Goal: Information Seeking & Learning: Learn about a topic

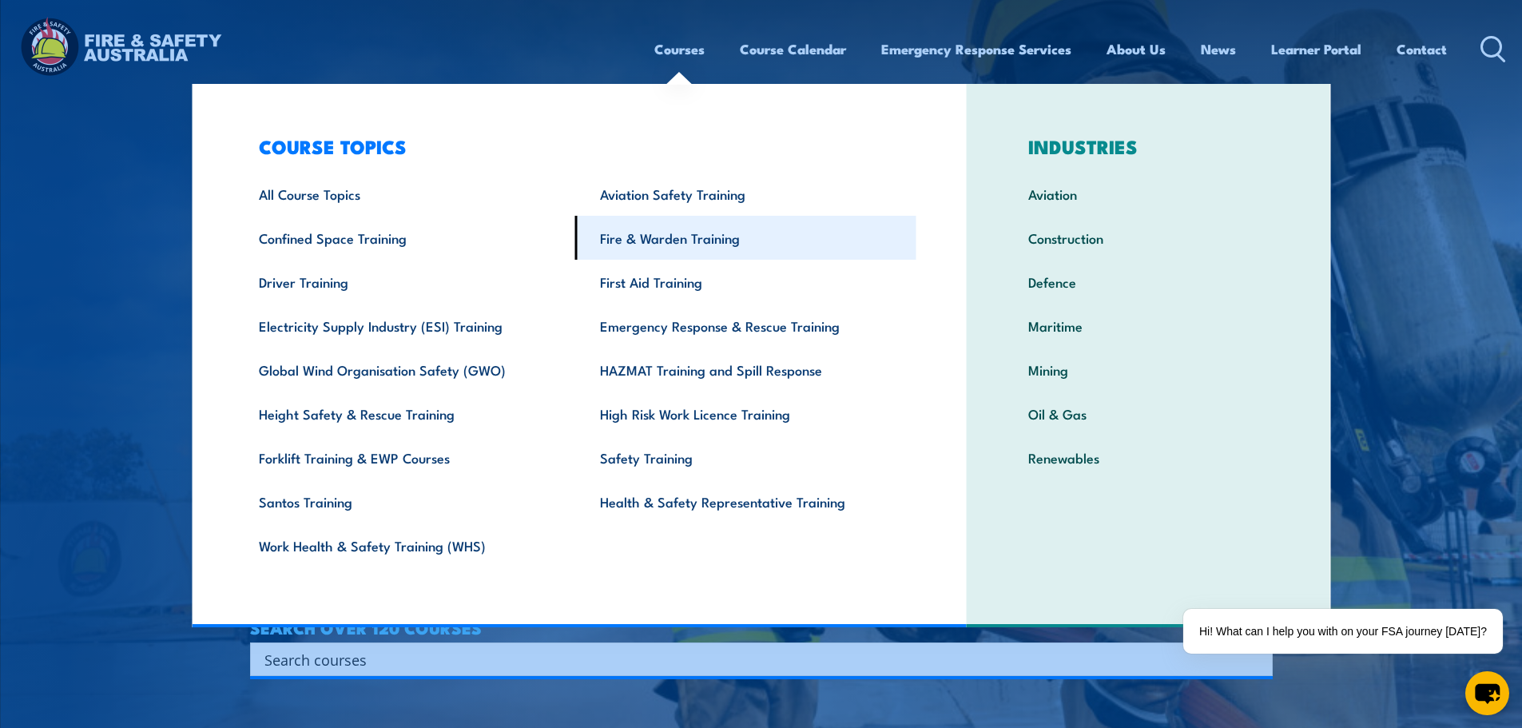
click at [698, 249] on link "Fire & Warden Training" at bounding box center [745, 238] width 341 height 44
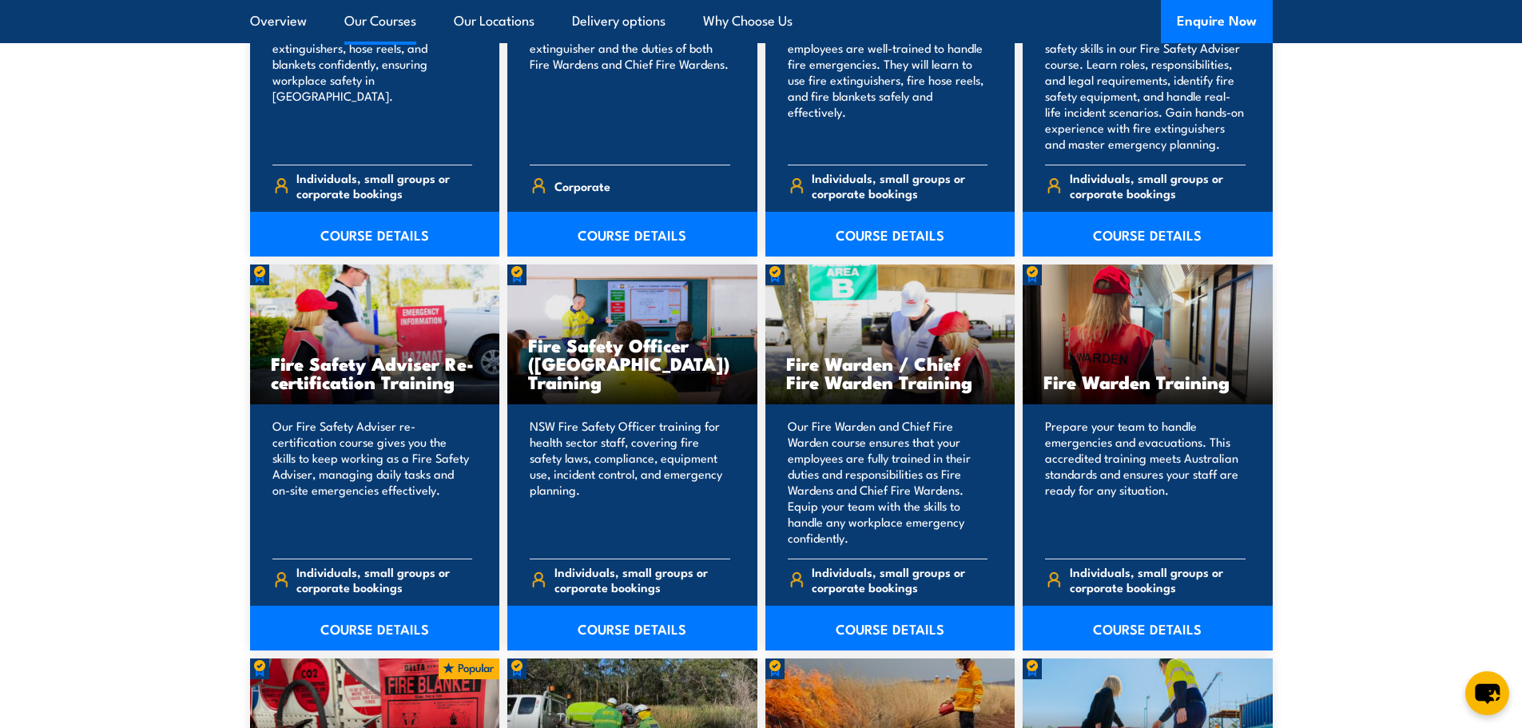
scroll to position [1918, 0]
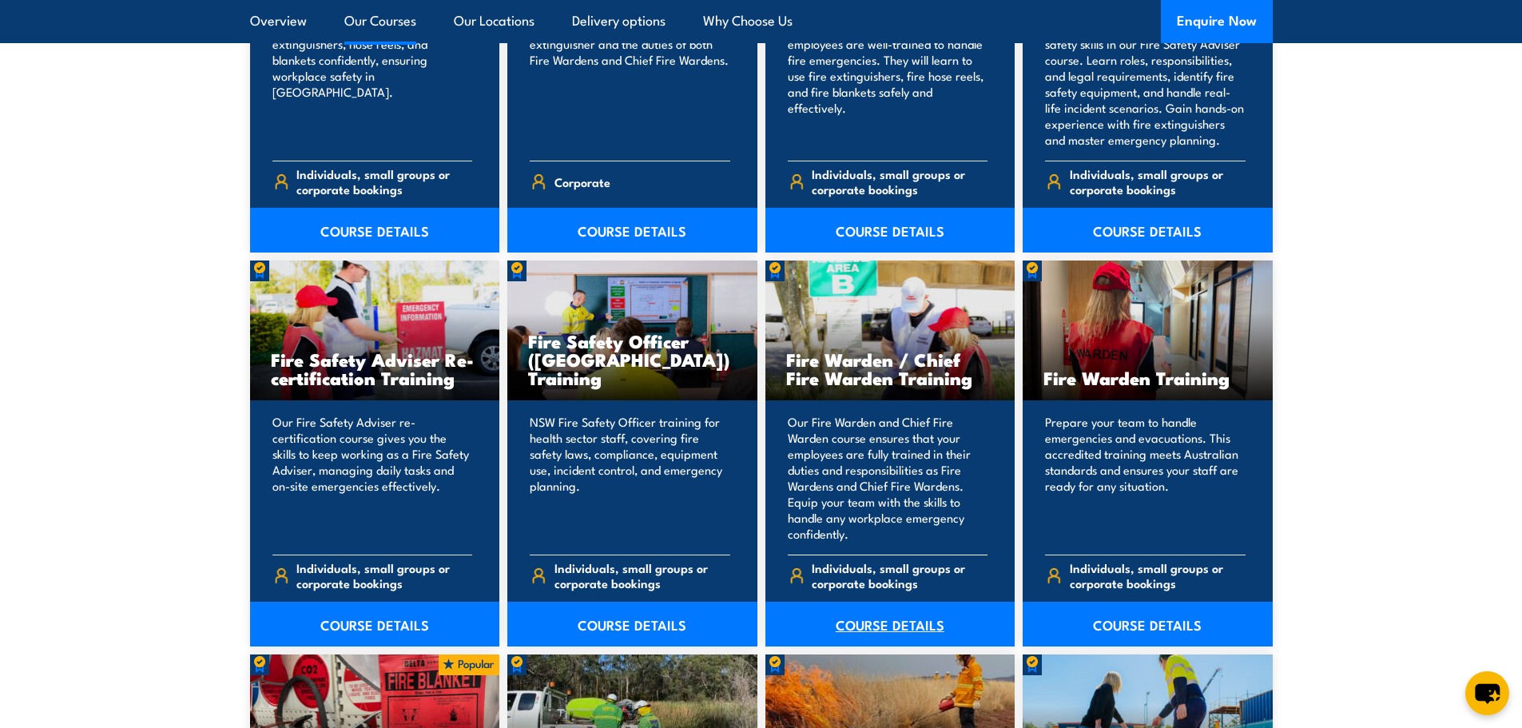
click at [884, 623] on link "COURSE DETAILS" at bounding box center [891, 624] width 250 height 45
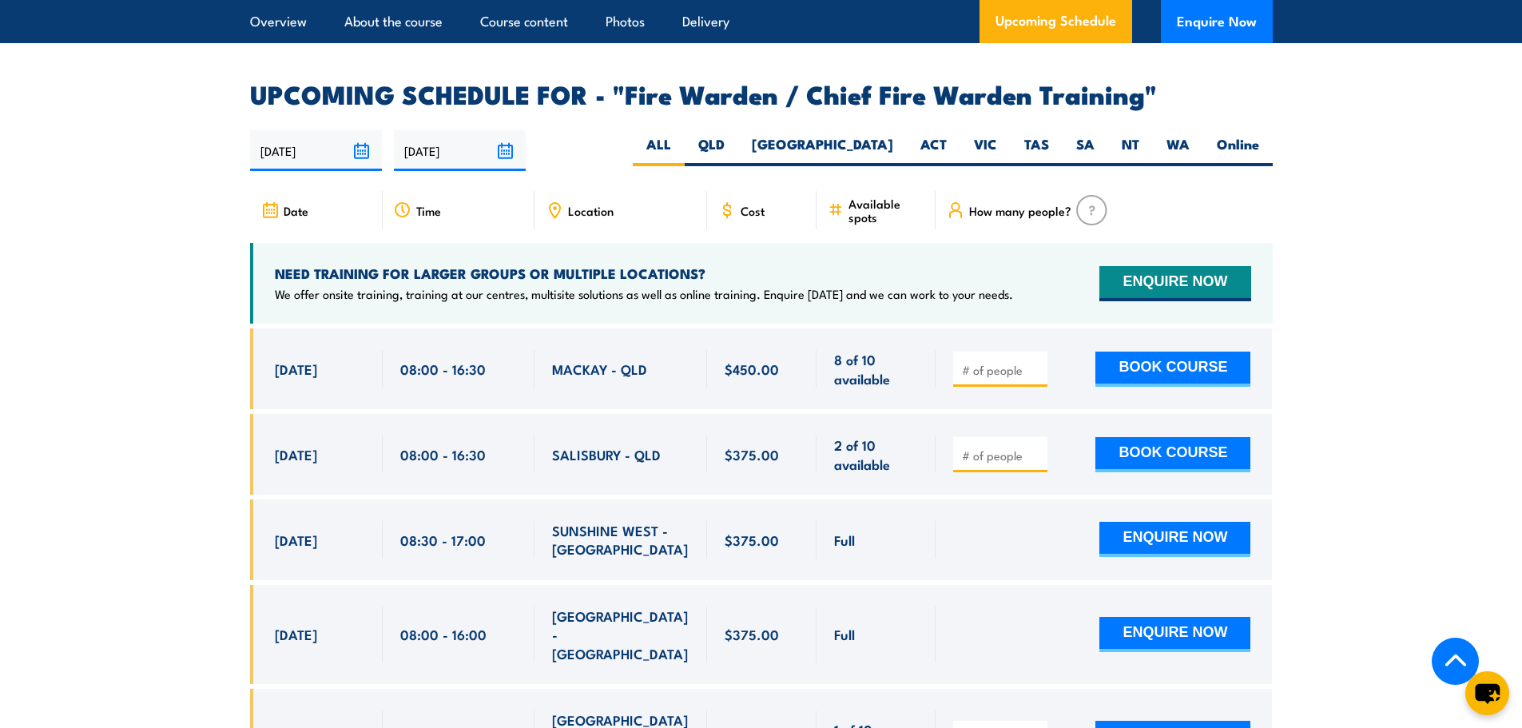
scroll to position [2717, 0]
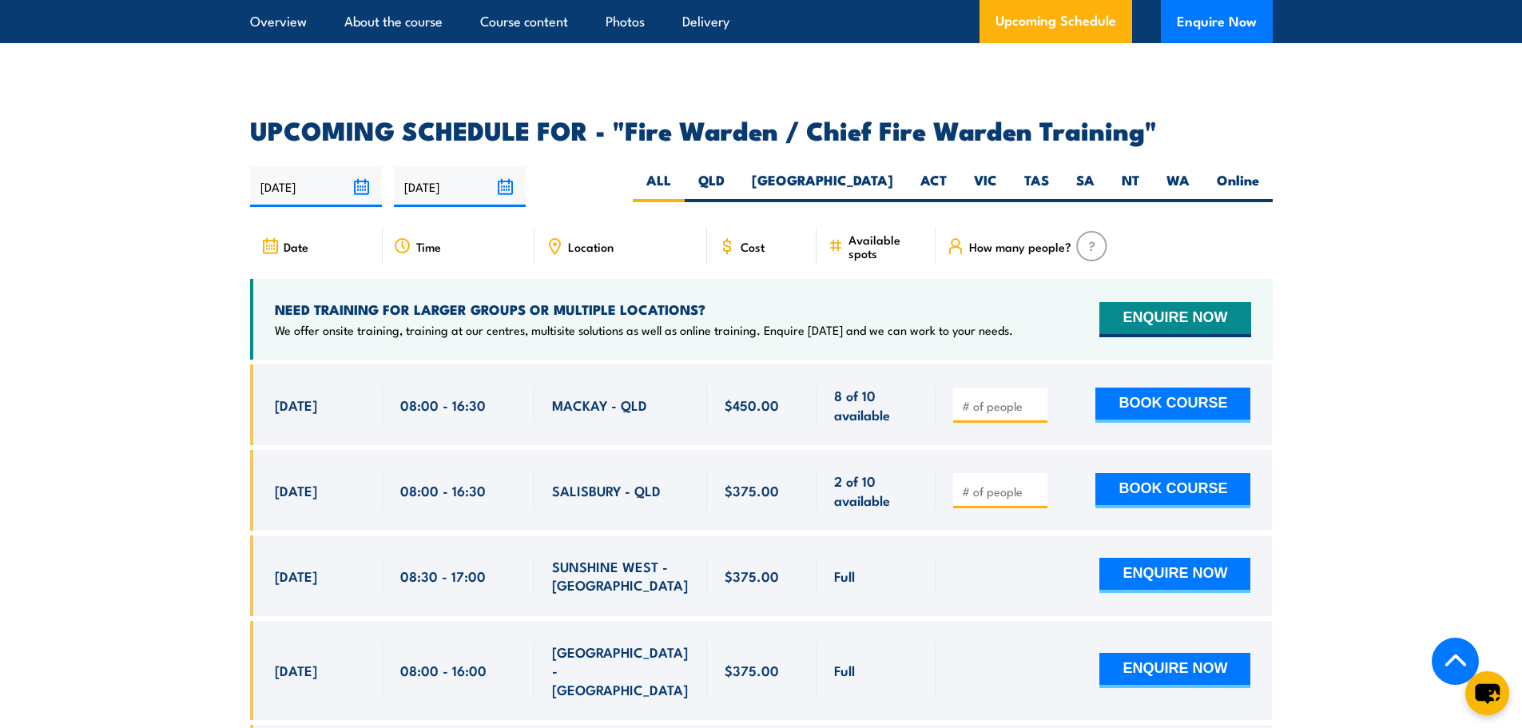
click at [585, 240] on span "Location" at bounding box center [591, 247] width 46 height 14
click at [738, 178] on label "QLD" at bounding box center [712, 186] width 54 height 31
click at [735, 178] on input "QLD" at bounding box center [730, 176] width 10 height 10
radio input "true"
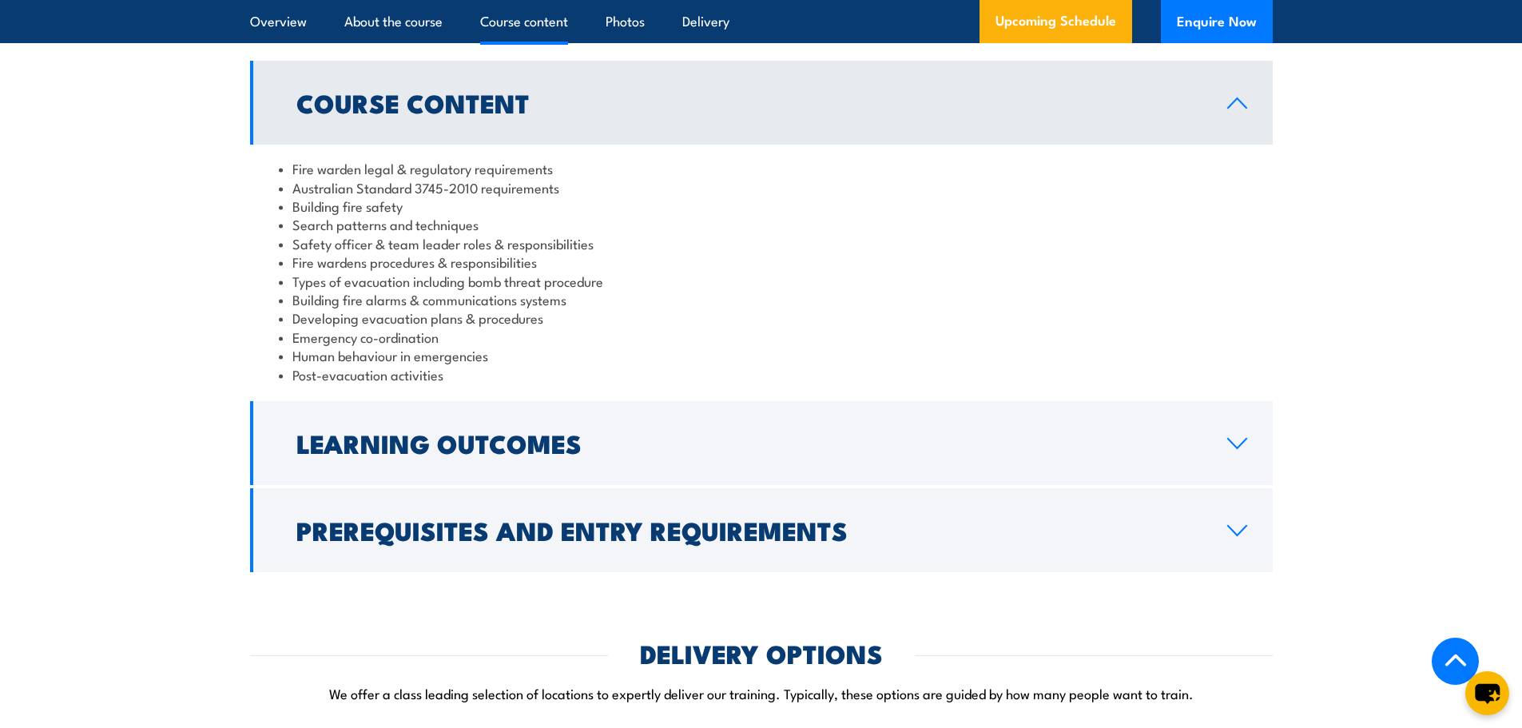
scroll to position [1552, 0]
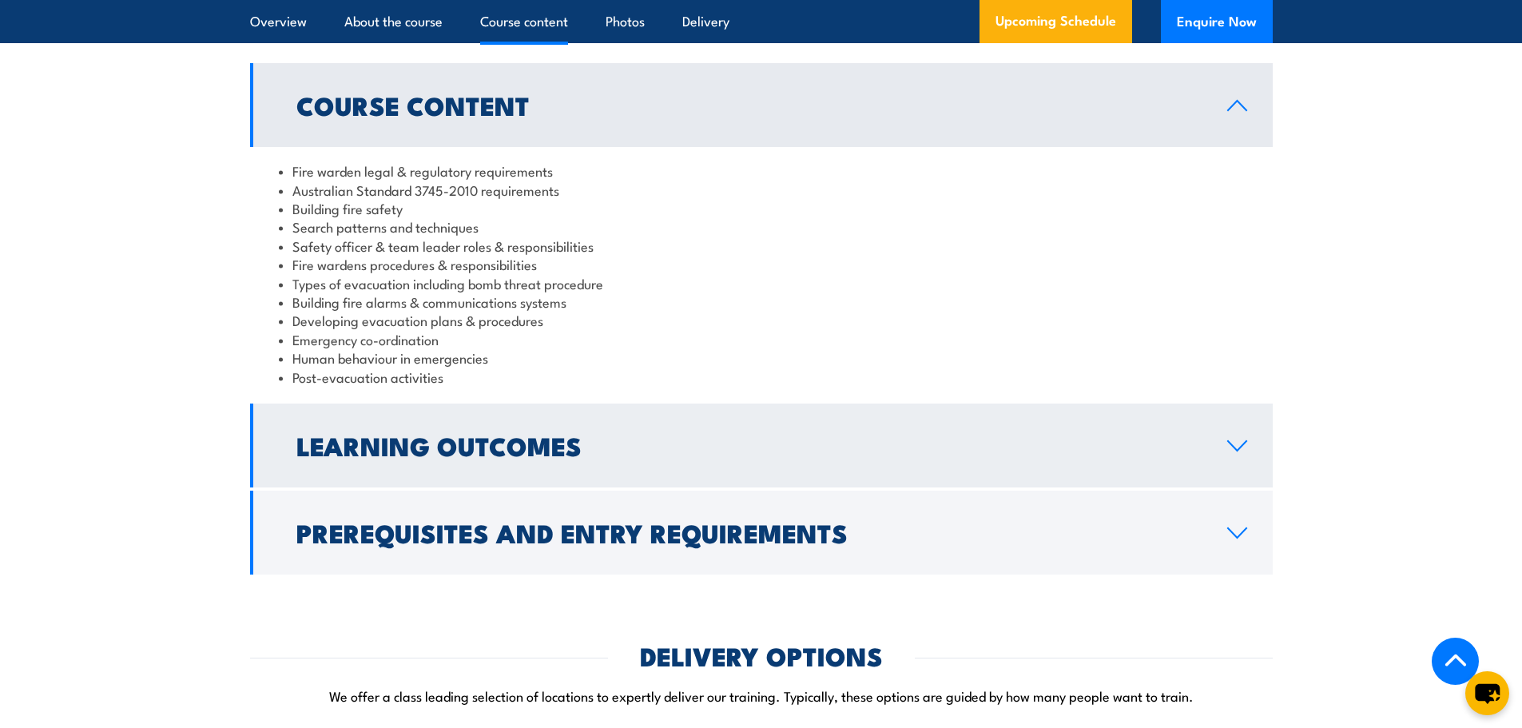
click at [545, 456] on h2 "Learning Outcomes" at bounding box center [748, 445] width 905 height 22
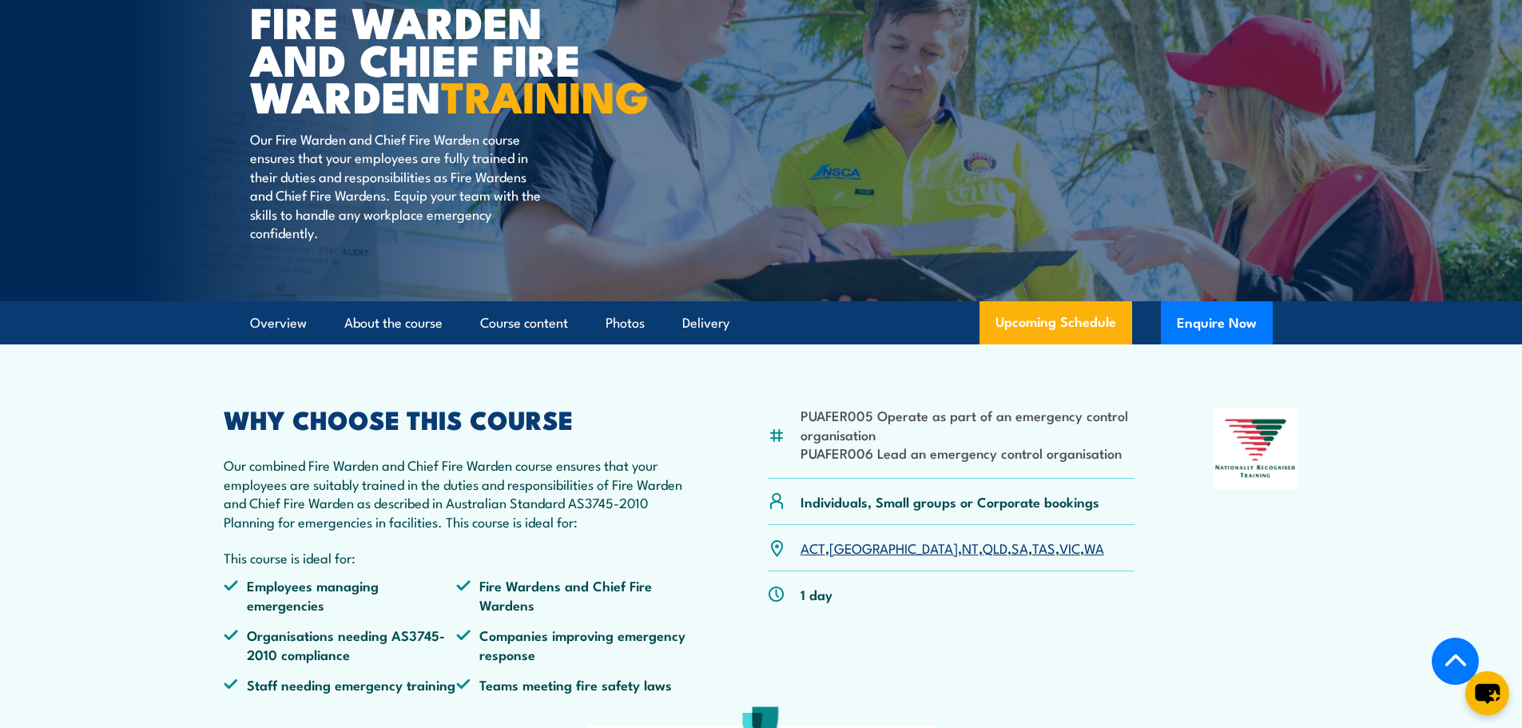
scroll to position [0, 0]
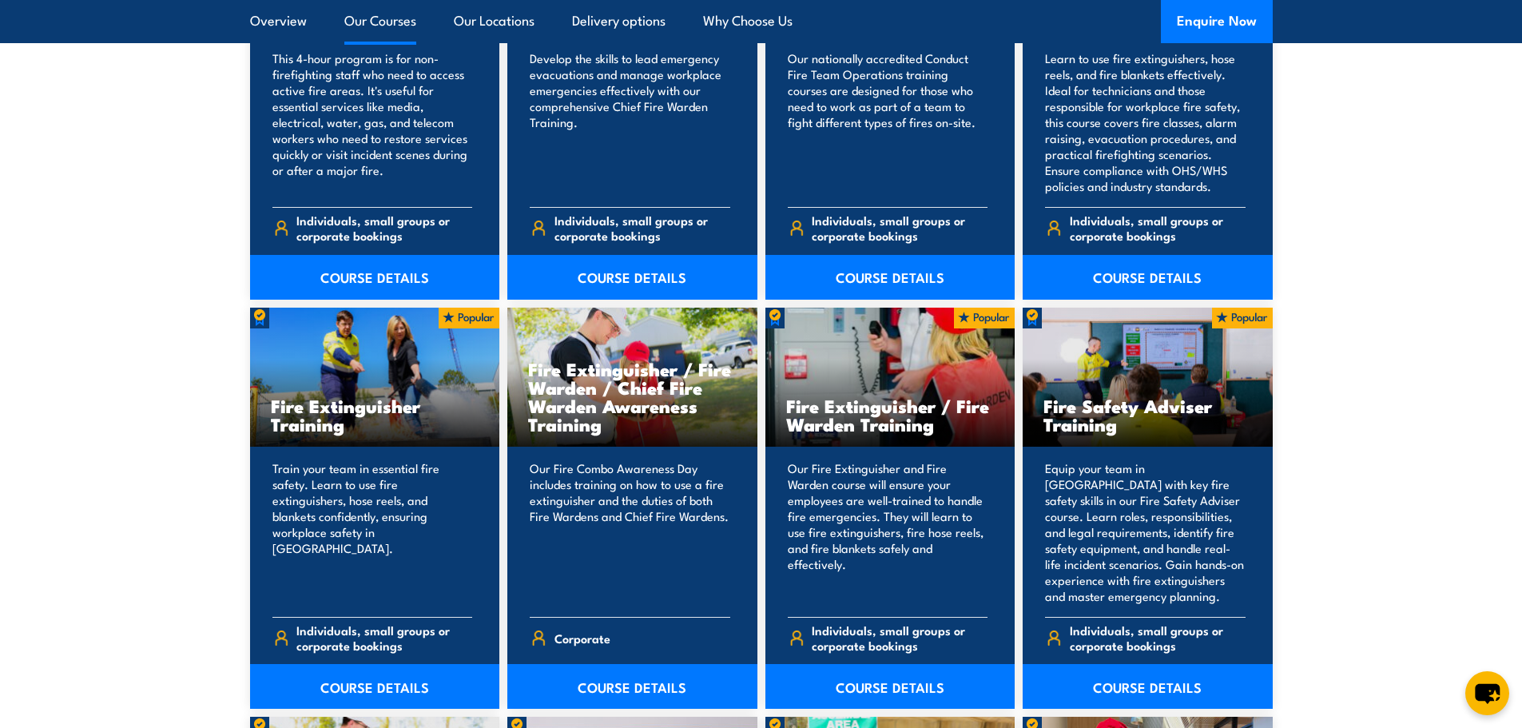
scroll to position [1119, 0]
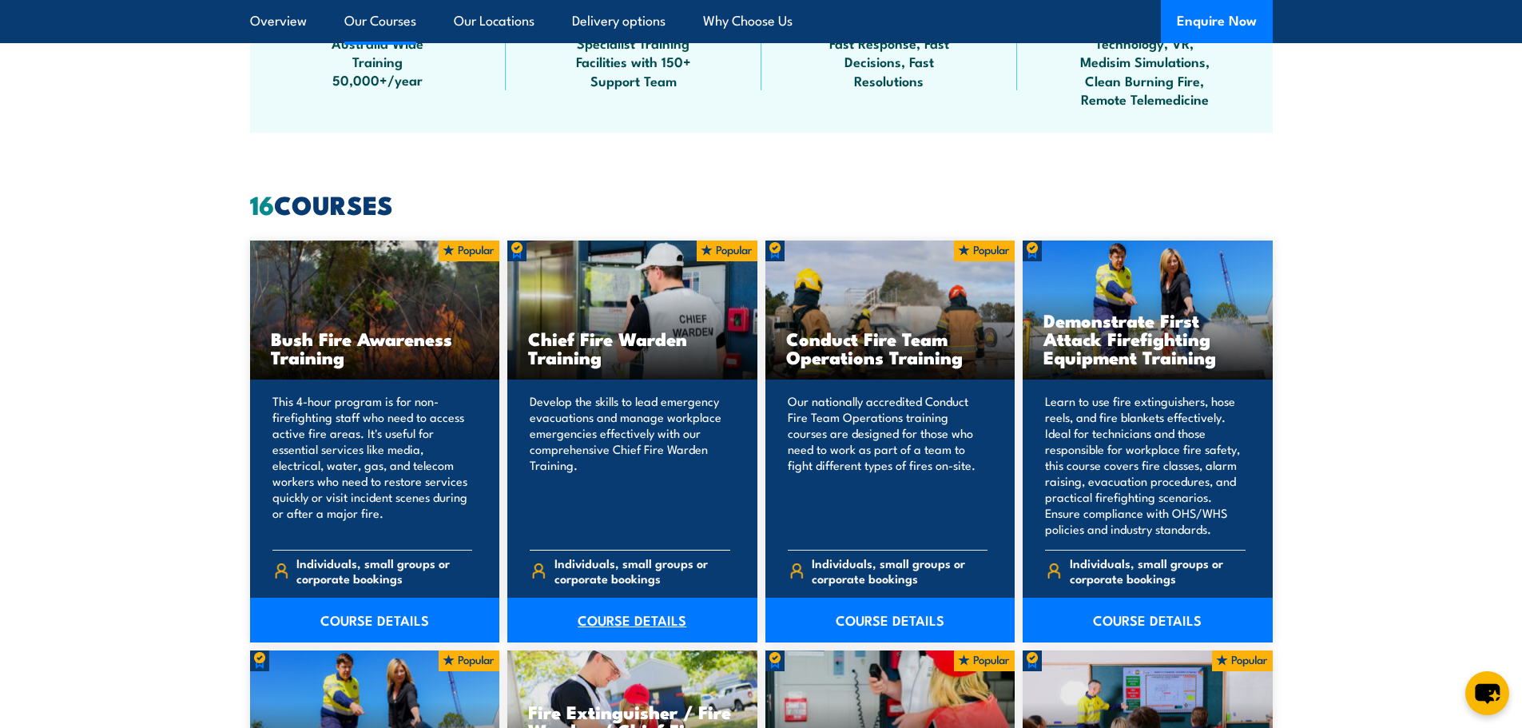
click at [610, 615] on link "COURSE DETAILS" at bounding box center [632, 620] width 250 height 45
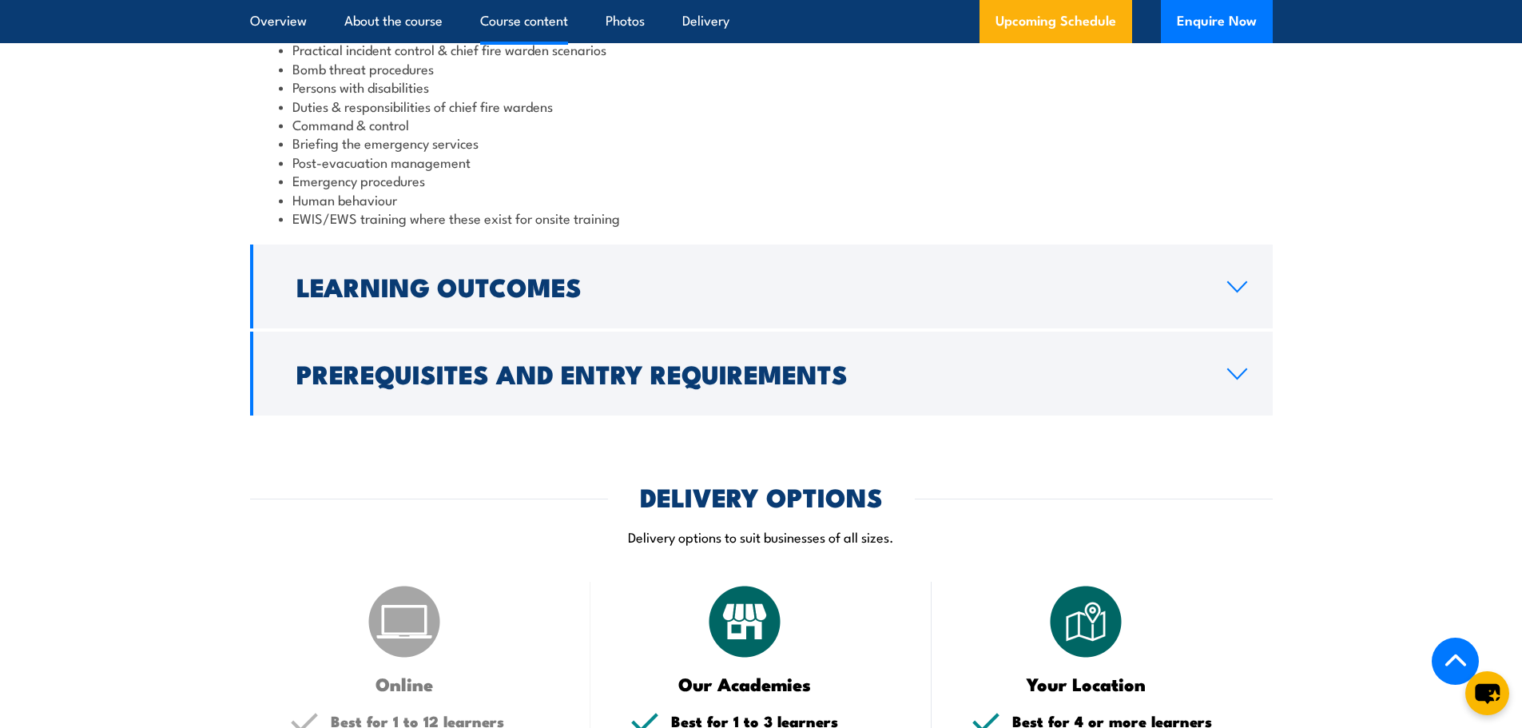
scroll to position [1598, 0]
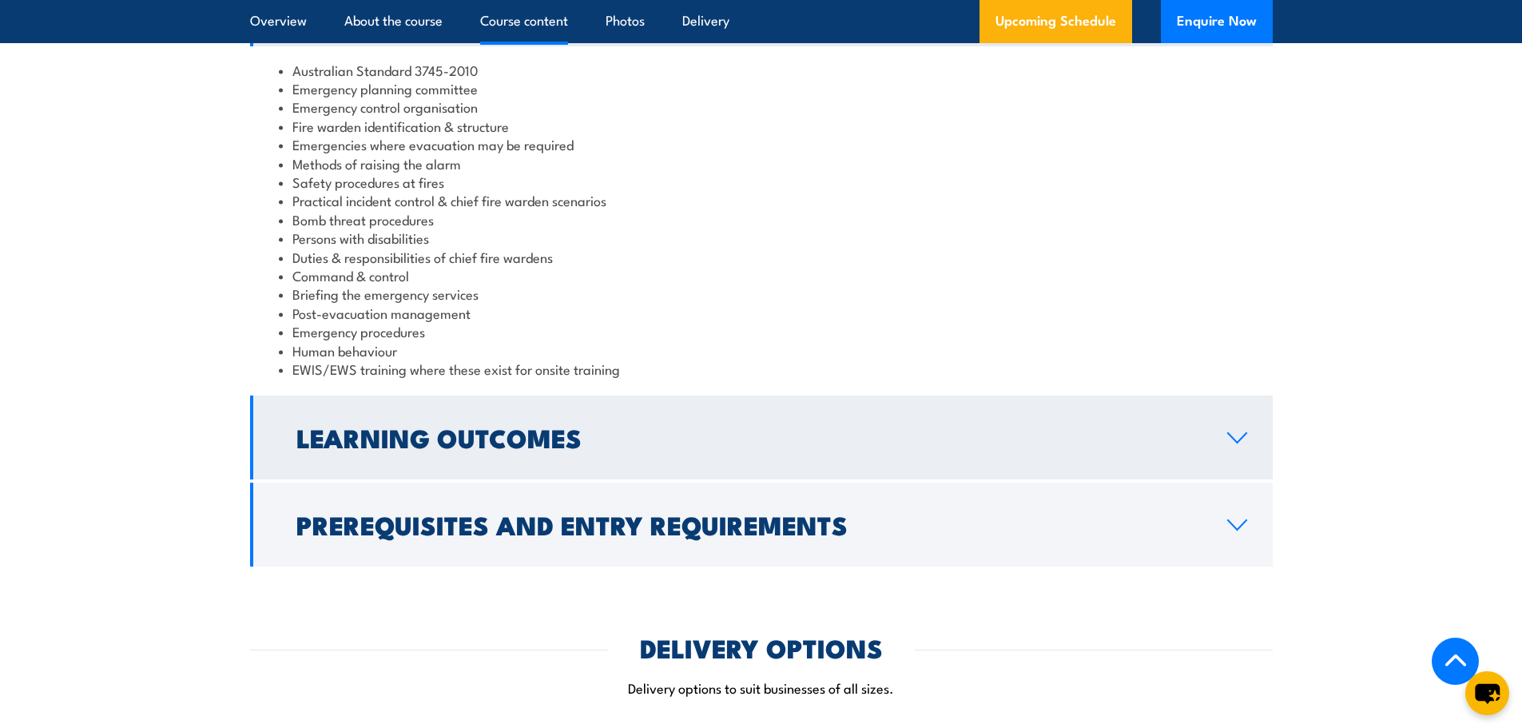
click at [561, 438] on h2 "Learning Outcomes" at bounding box center [748, 437] width 905 height 22
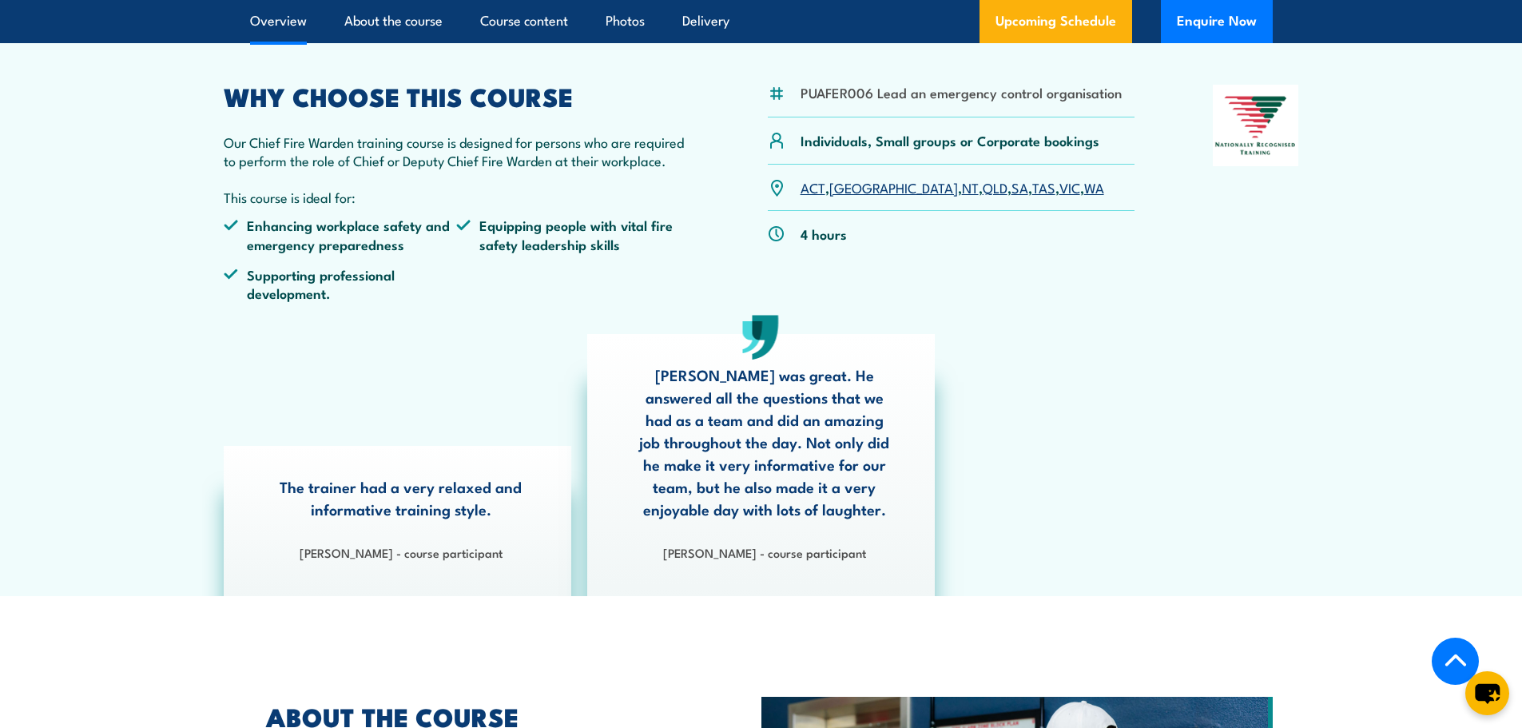
scroll to position [0, 0]
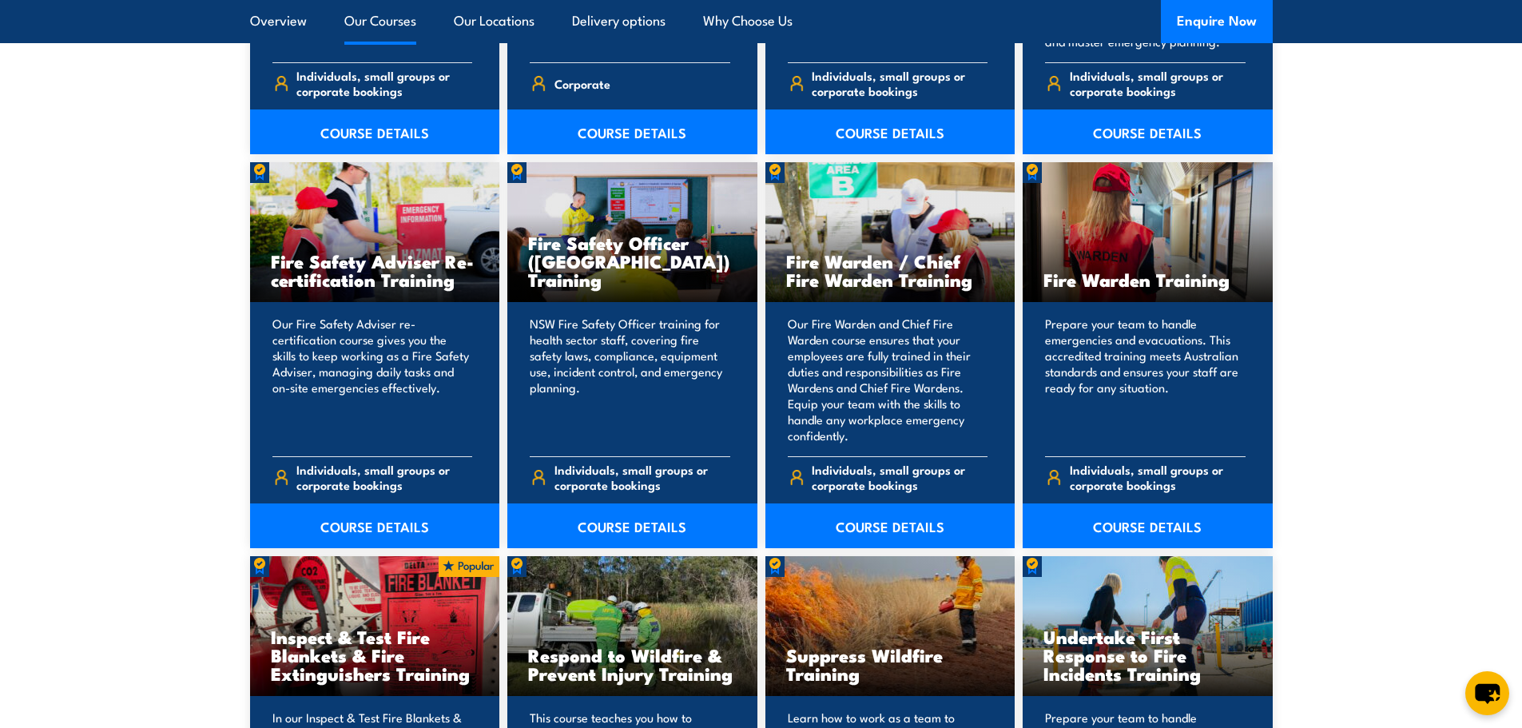
scroll to position [1998, 0]
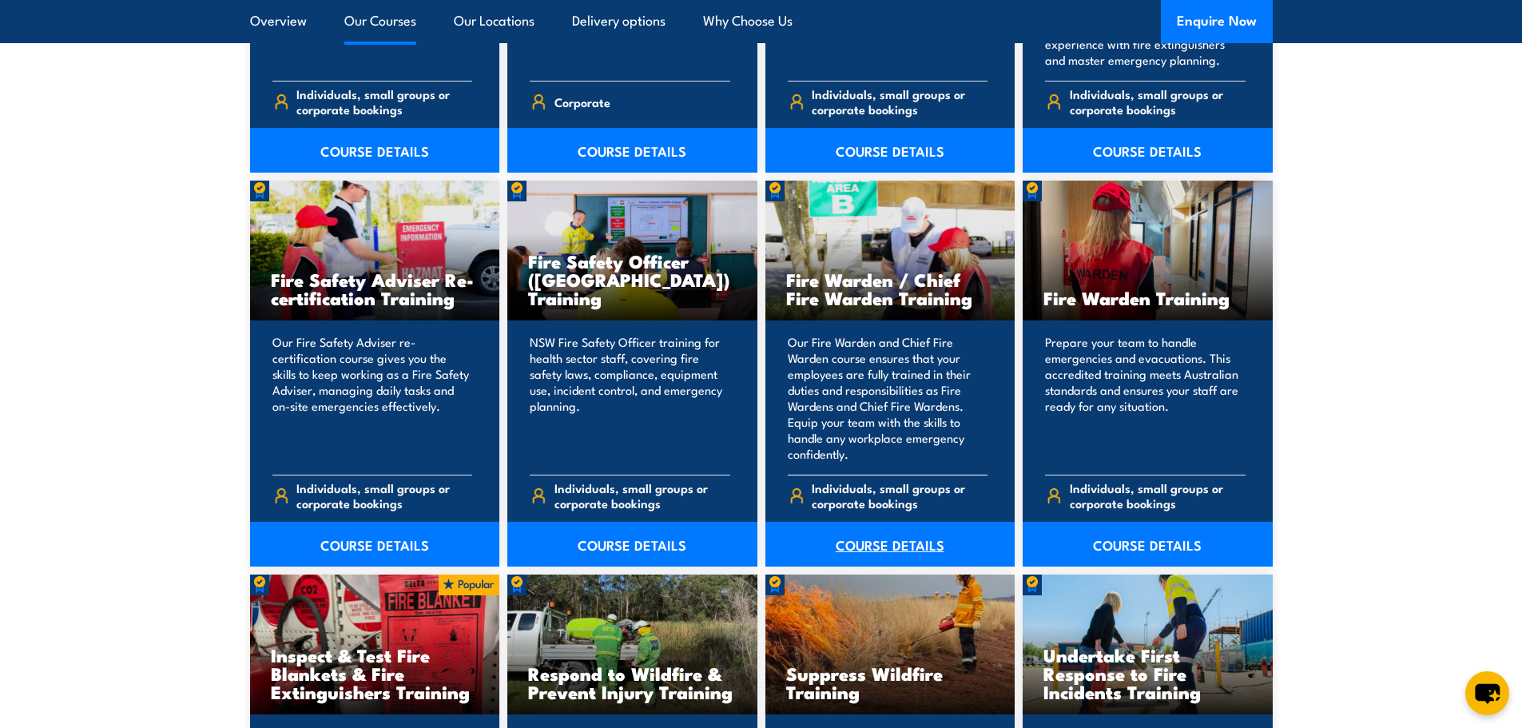
click at [911, 539] on link "COURSE DETAILS" at bounding box center [891, 544] width 250 height 45
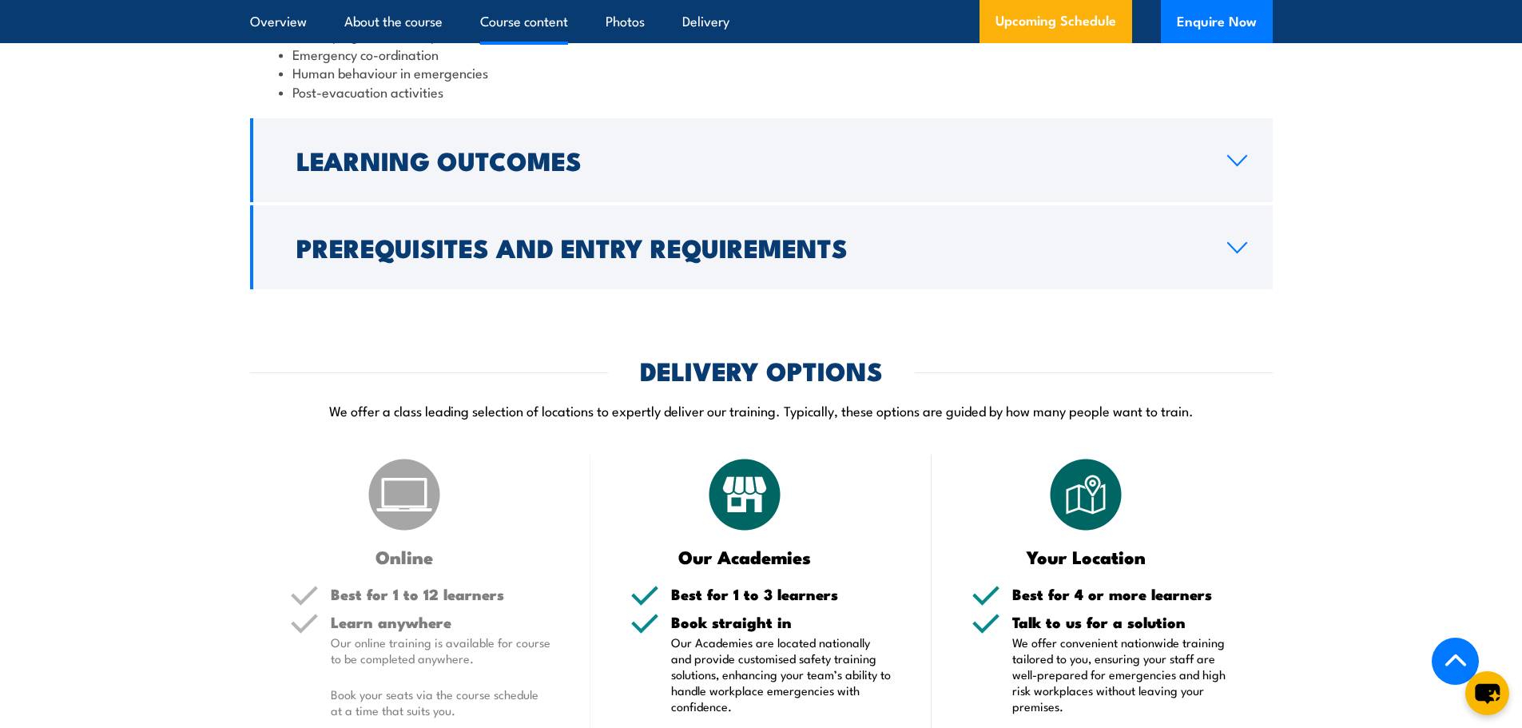
scroll to position [1838, 0]
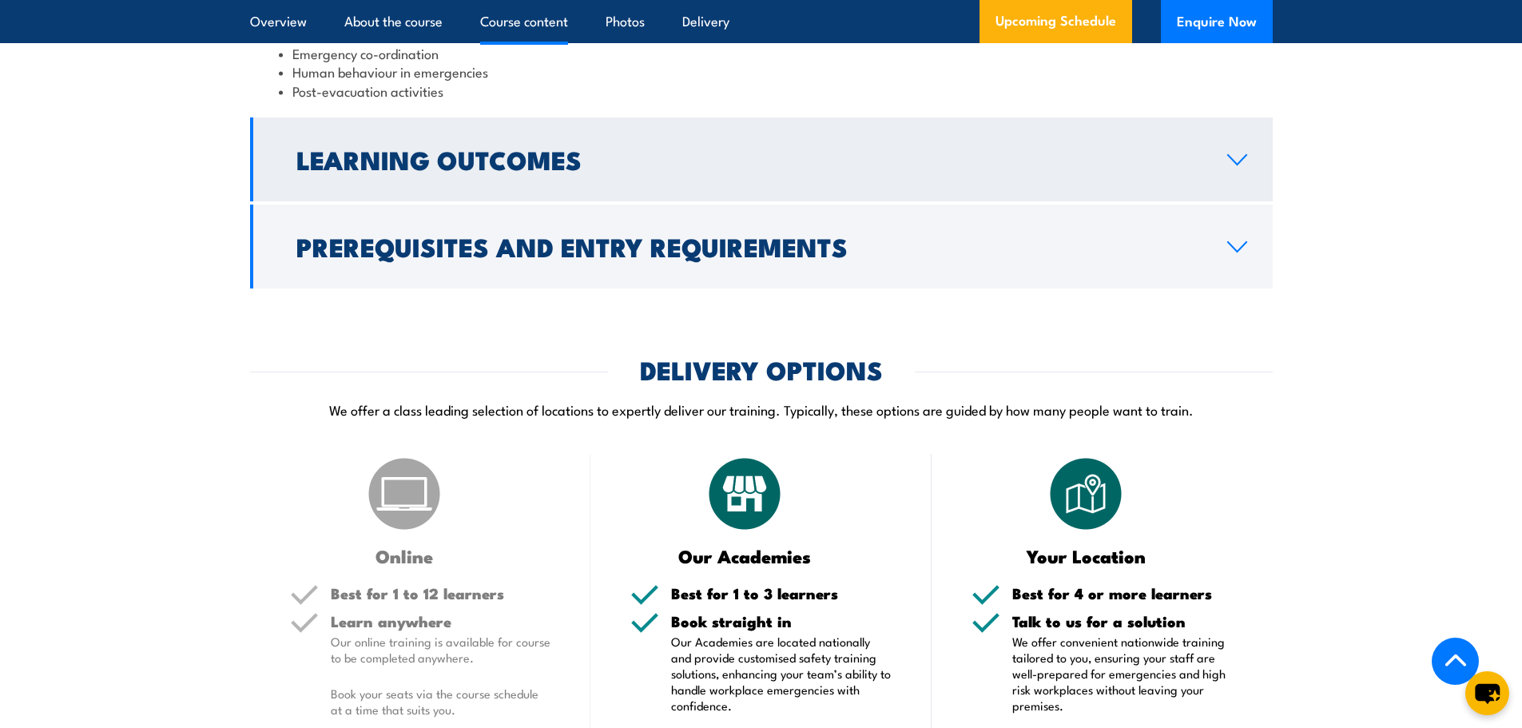
click at [758, 201] on link "Learning Outcomes" at bounding box center [761, 159] width 1023 height 84
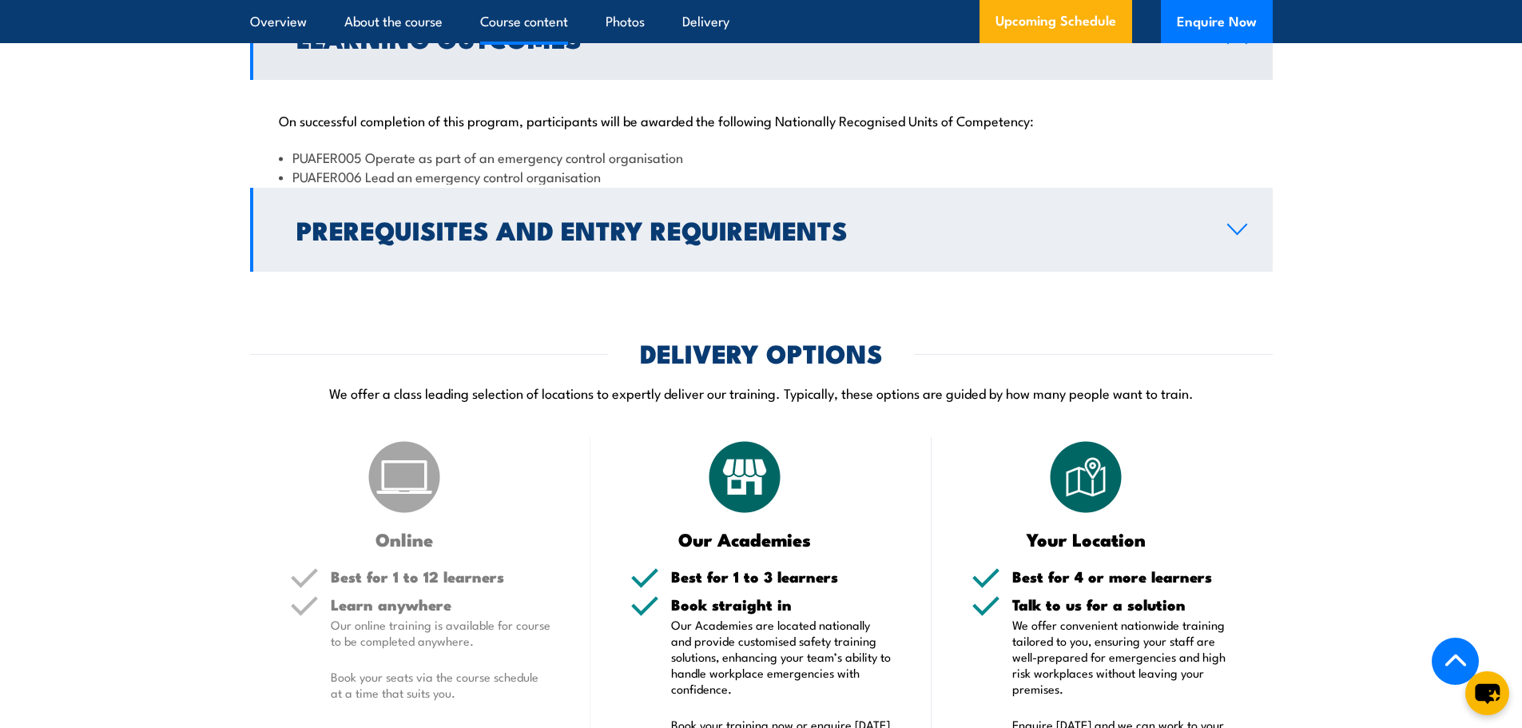
scroll to position [1737, 0]
